Goal: Task Accomplishment & Management: Manage account settings

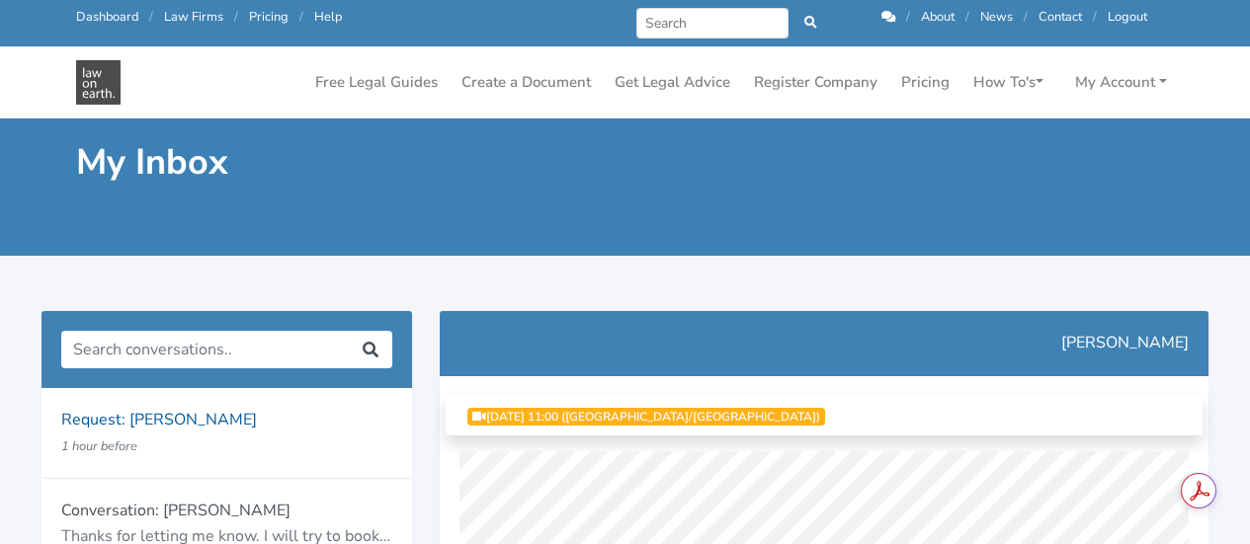
scroll to position [757, 0]
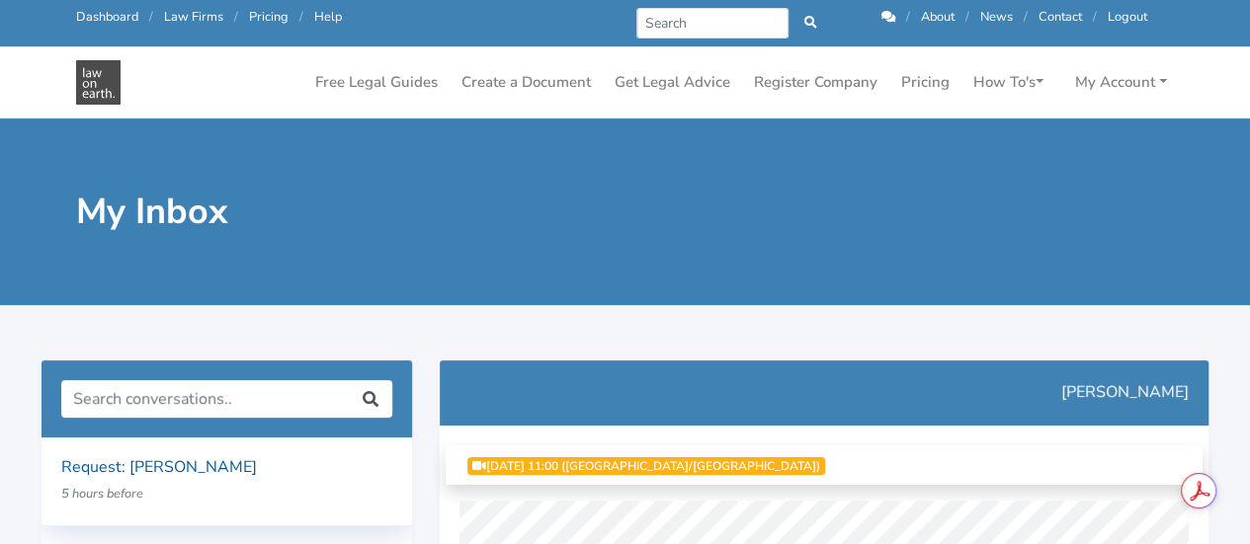
click at [186, 469] on p "Request: [PERSON_NAME]" at bounding box center [226, 469] width 331 height 26
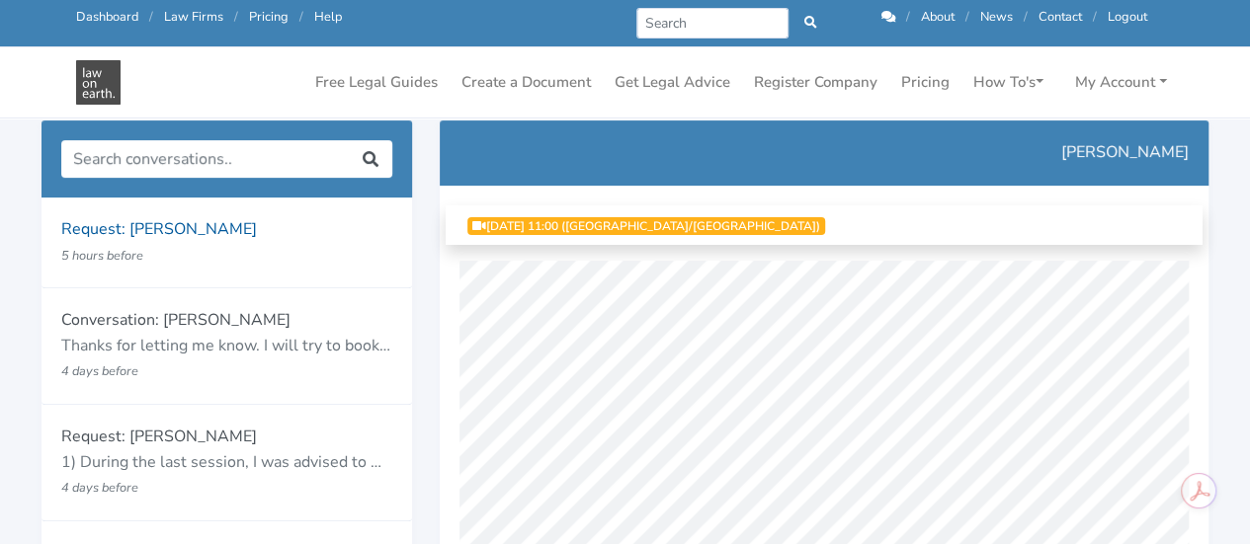
scroll to position [168, 0]
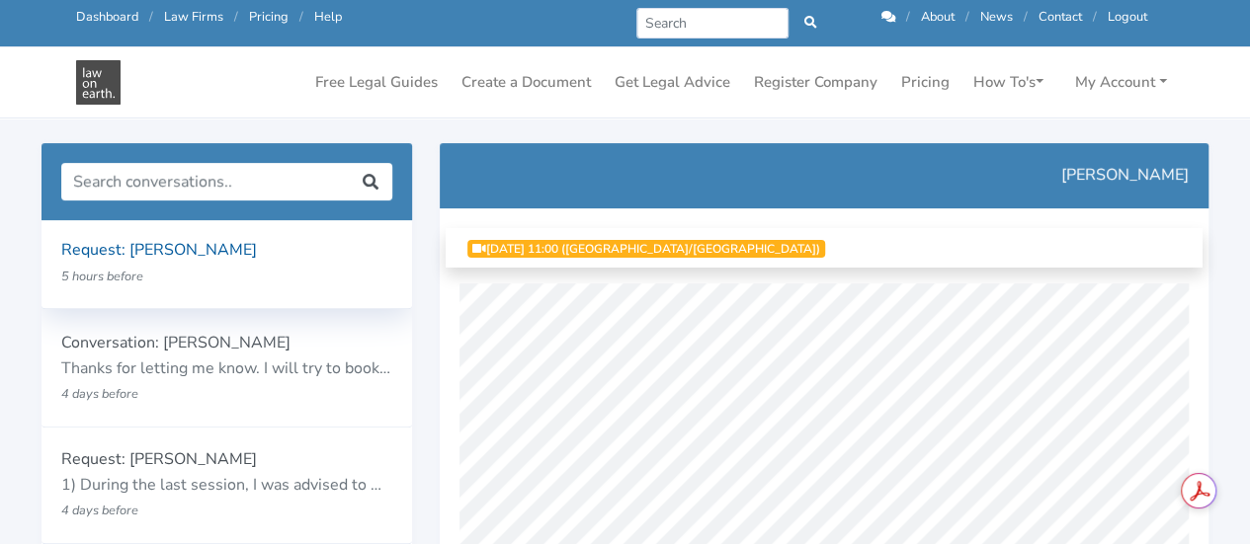
click at [208, 240] on p "Request: [PERSON_NAME]" at bounding box center [226, 251] width 331 height 26
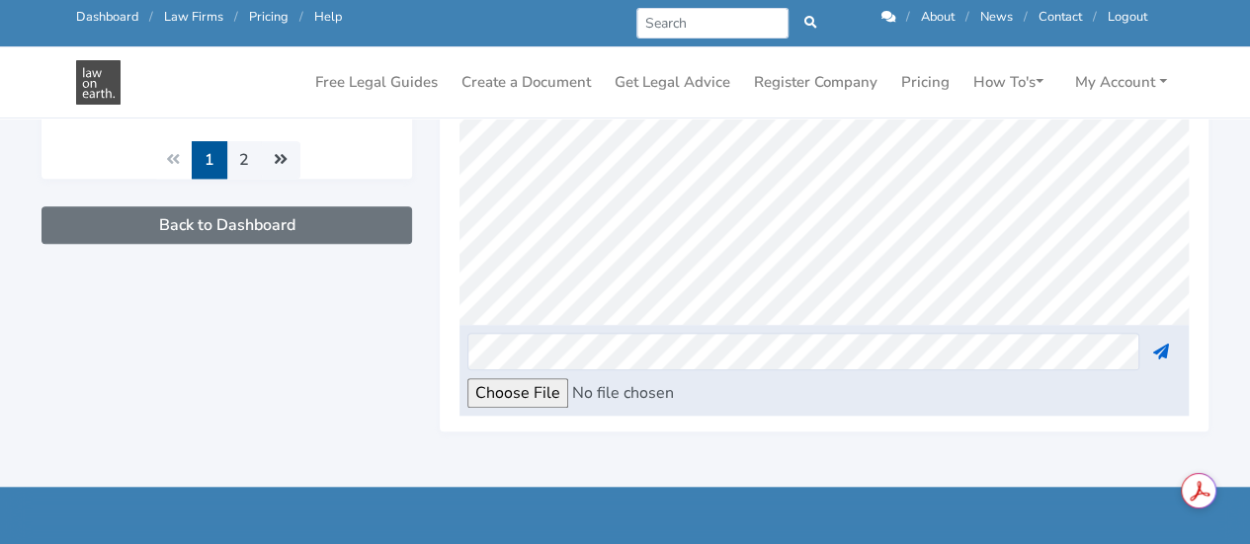
scroll to position [2324, 0]
